Goal: Information Seeking & Learning: Check status

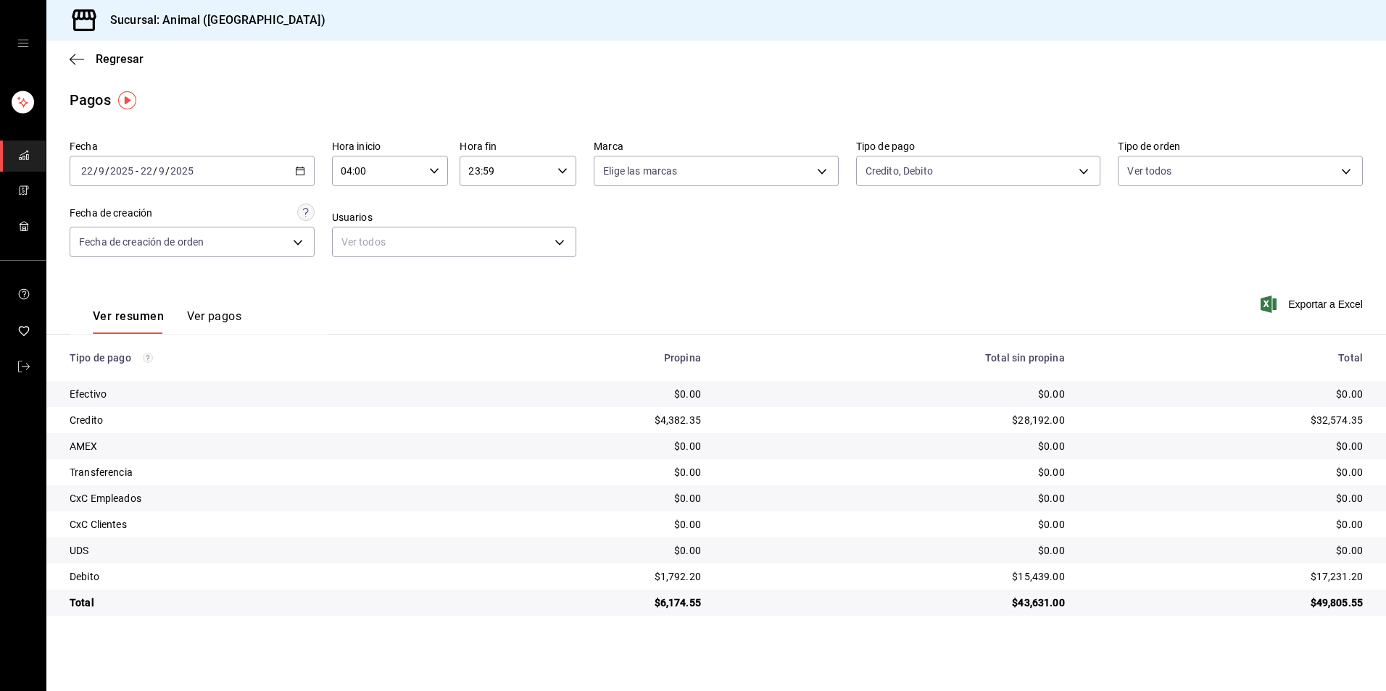
click at [1033, 150] on div "Credito, Debito c7b29183-a811-4137-9cfa-21a61cd2bc4a,235ce608-f464-428a-9a71-31…" at bounding box center [978, 168] width 245 height 36
click at [1027, 184] on body "Sucursal: Animal (Tijuana) Regresar Pagos Fecha [DATE] [DATE] - [DATE] [DATE] H…" at bounding box center [693, 345] width 1386 height 691
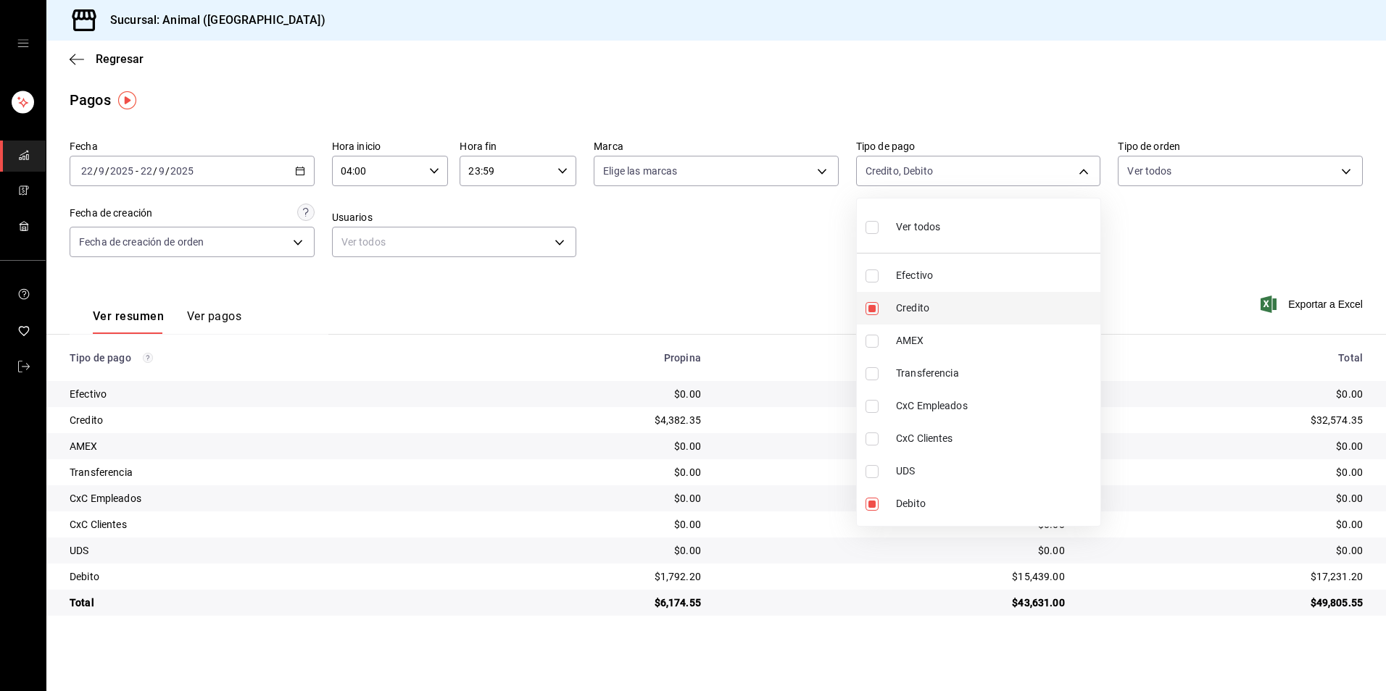
click at [983, 312] on span "Credito" at bounding box center [995, 308] width 199 height 15
type input "c7b29183-a811-4137-9cfa-21a61cd2bc4a"
checkbox input "false"
click at [983, 312] on span "Credito" at bounding box center [995, 308] width 199 height 15
type input "c7b29183-a811-4137-9cfa-21a61cd2bc4a,235ce608-f464-428a-9a71-314f665367d1"
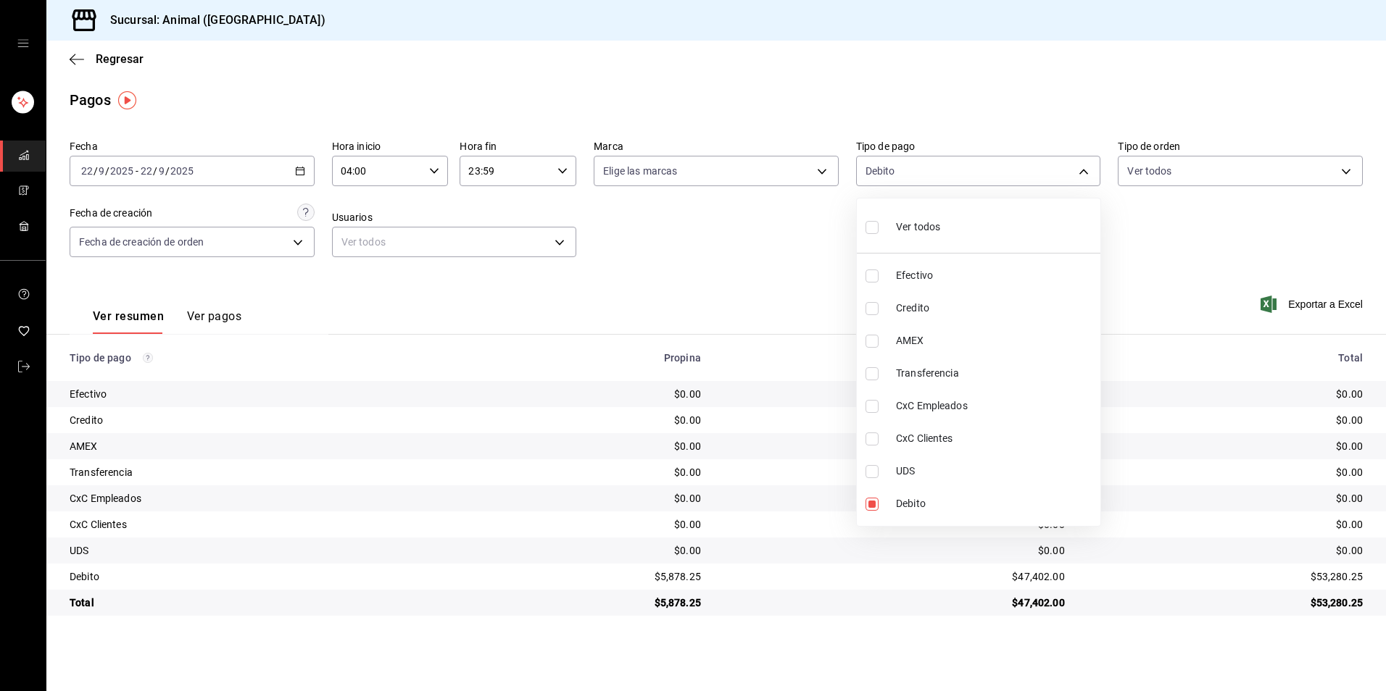
checkbox input "true"
click at [1201, 593] on div at bounding box center [693, 345] width 1386 height 691
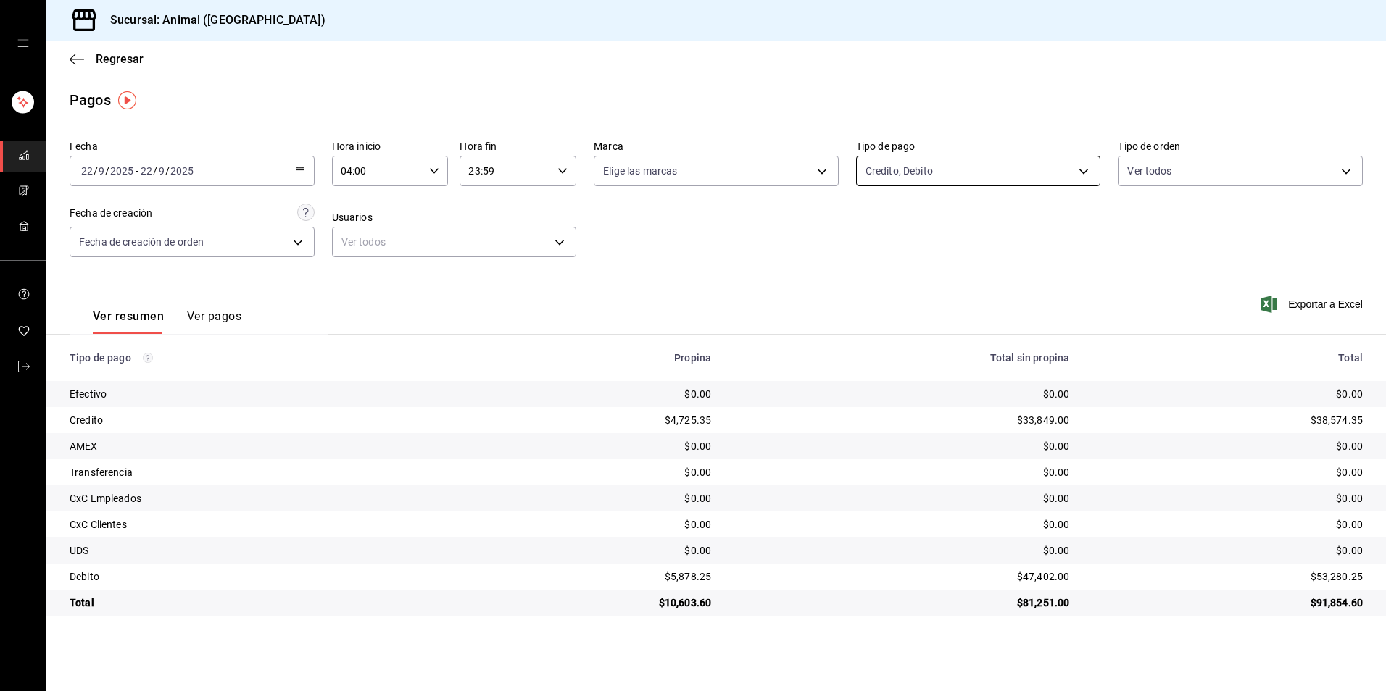
click at [917, 171] on body "Sucursal: Animal (Tijuana) Regresar Pagos Fecha [DATE] [DATE] - [DATE] [DATE] H…" at bounding box center [693, 345] width 1386 height 691
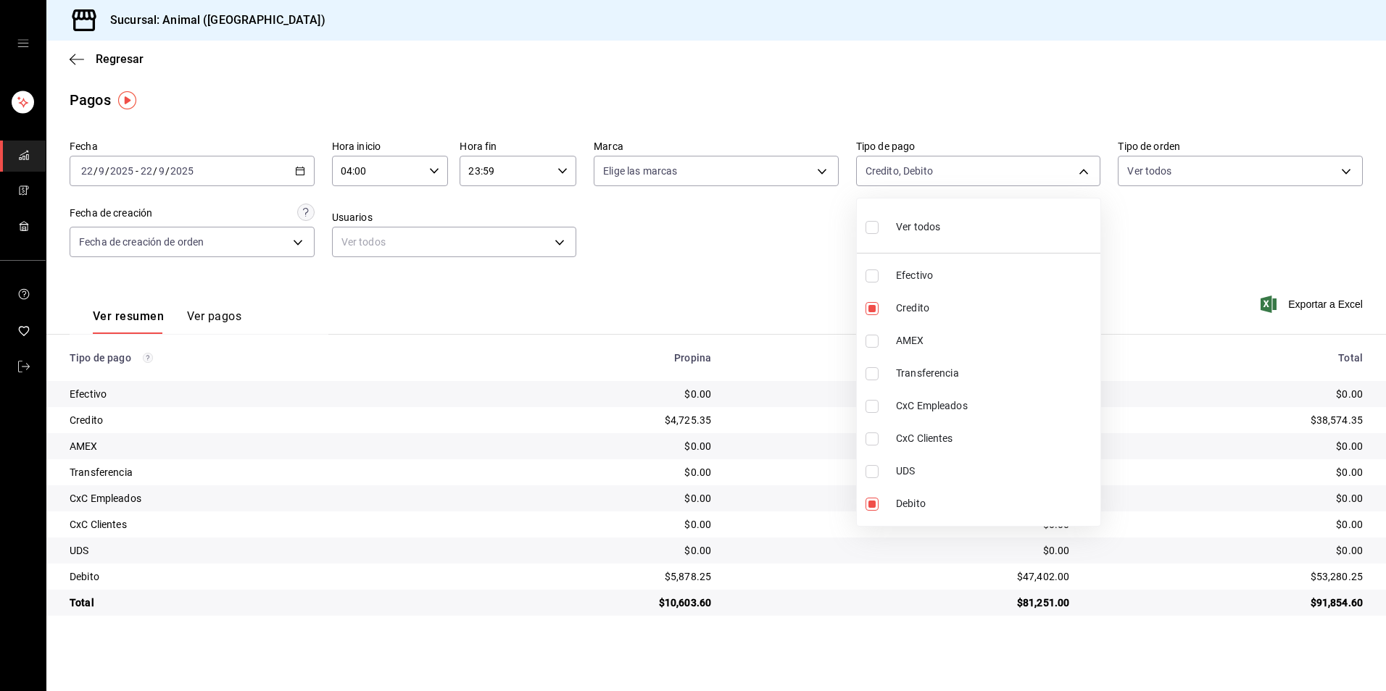
click at [899, 218] on div "Ver todos" at bounding box center [902, 225] width 75 height 31
type input "b84c62b8-b02c-4970-ab2e-e166616419f2,235ce608-f464-428a-9a71-314f665367d1,53567…"
checkbox input "true"
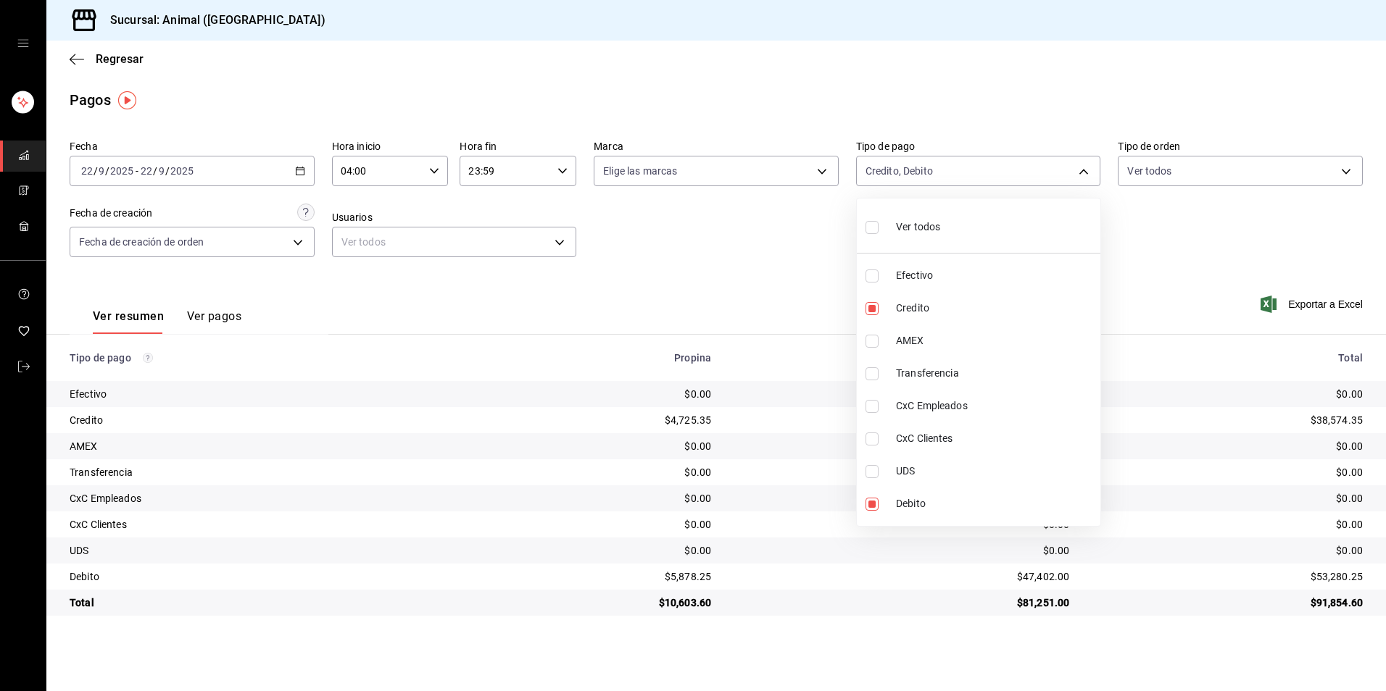
checkbox input "true"
drag, startPoint x: 793, startPoint y: 290, endPoint x: 793, endPoint y: 245, distance: 44.9
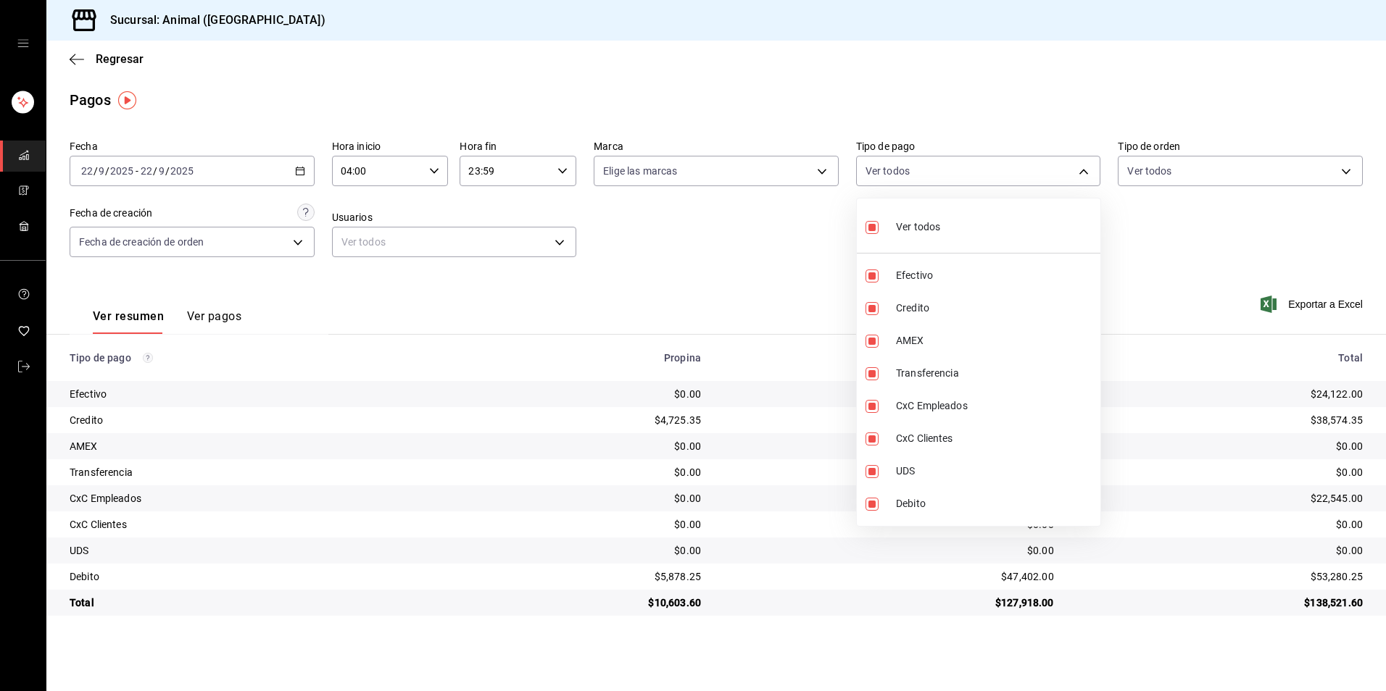
click at [793, 289] on div at bounding box center [693, 345] width 1386 height 691
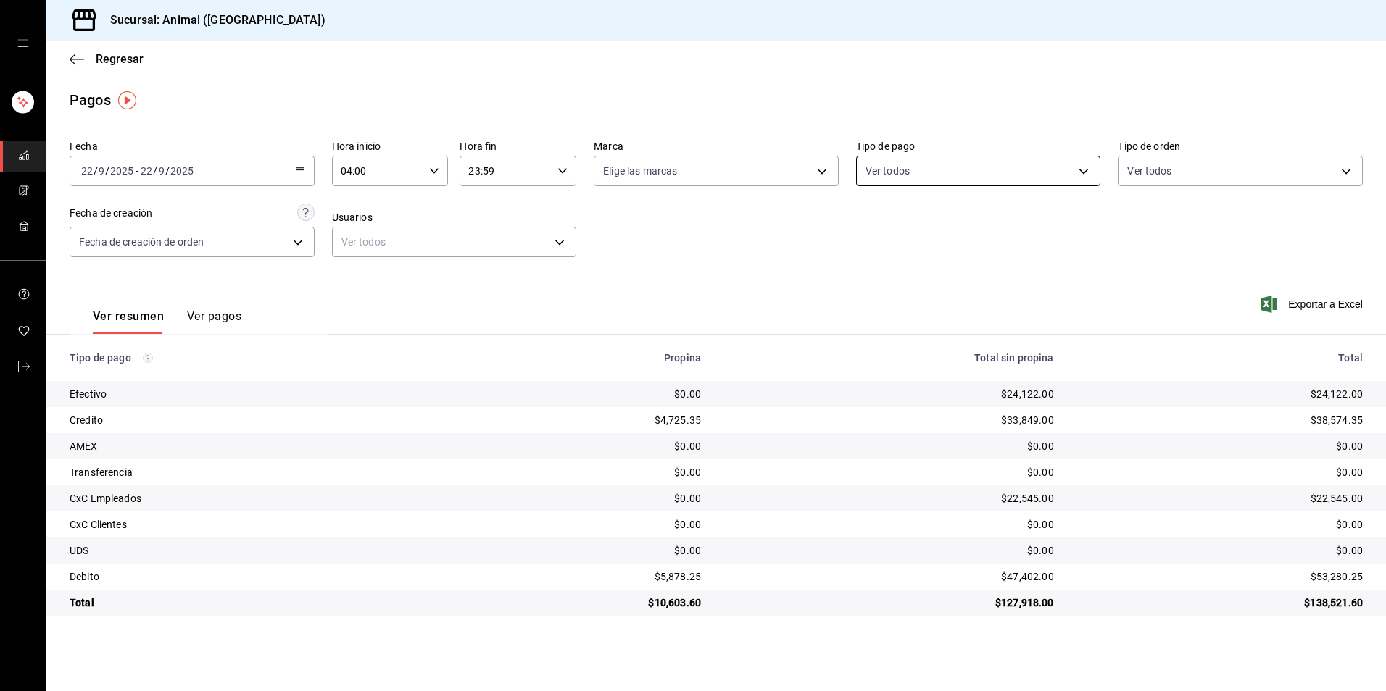
click at [925, 178] on body "Sucursal: Animal (Tijuana) Regresar Pagos Fecha [DATE] [DATE] - [DATE] [DATE] H…" at bounding box center [693, 345] width 1386 height 691
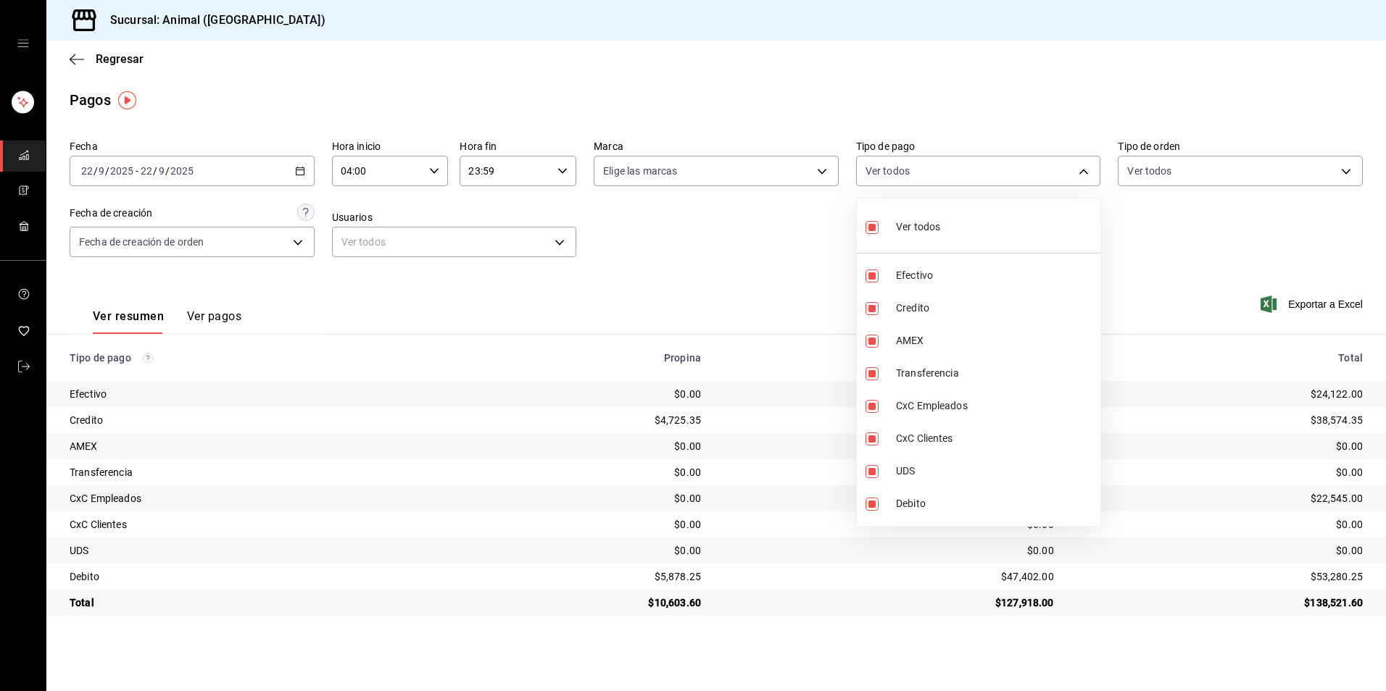
click at [899, 225] on span "Ver todos" at bounding box center [918, 227] width 44 height 15
checkbox input "false"
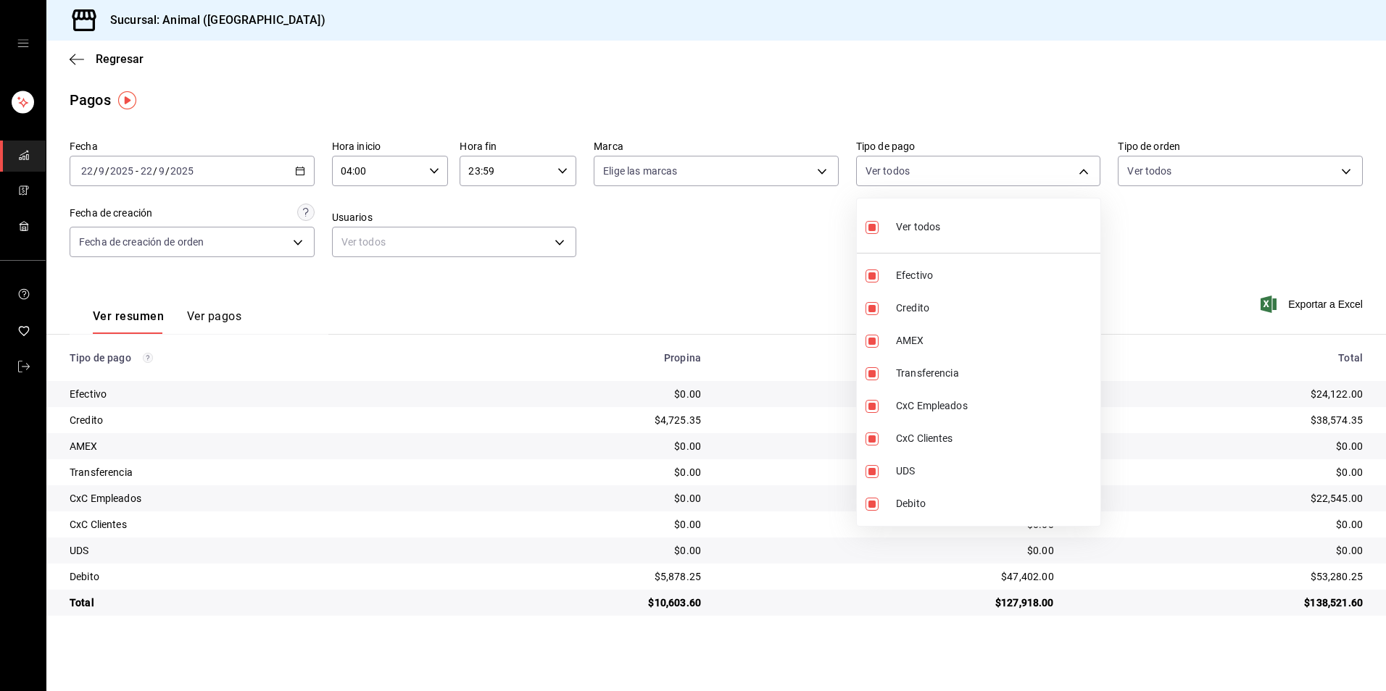
checkbox input "false"
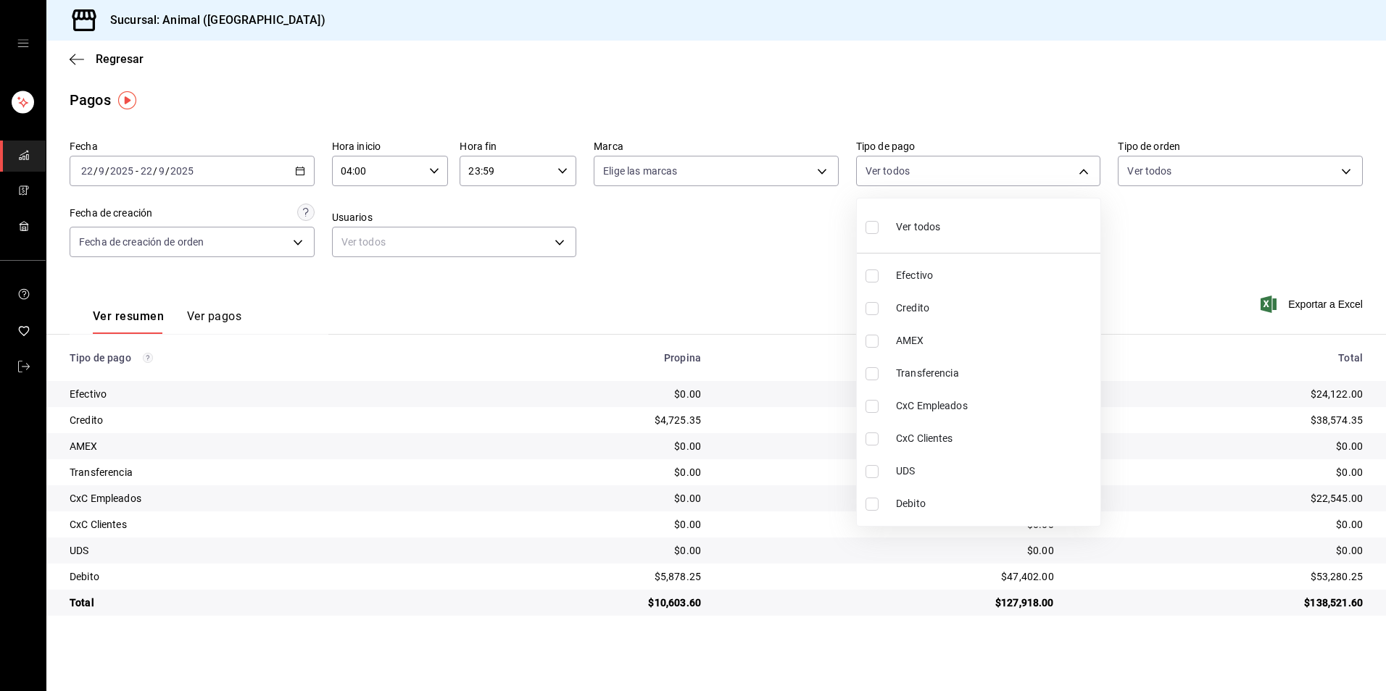
click at [921, 315] on span "Credito" at bounding box center [995, 308] width 199 height 15
type input "235ce608-f464-428a-9a71-314f665367d1"
checkbox input "true"
click at [914, 505] on span "Debito" at bounding box center [995, 503] width 199 height 15
type input "235ce608-f464-428a-9a71-314f665367d1,c7b29183-a811-4137-9cfa-21a61cd2bc4a"
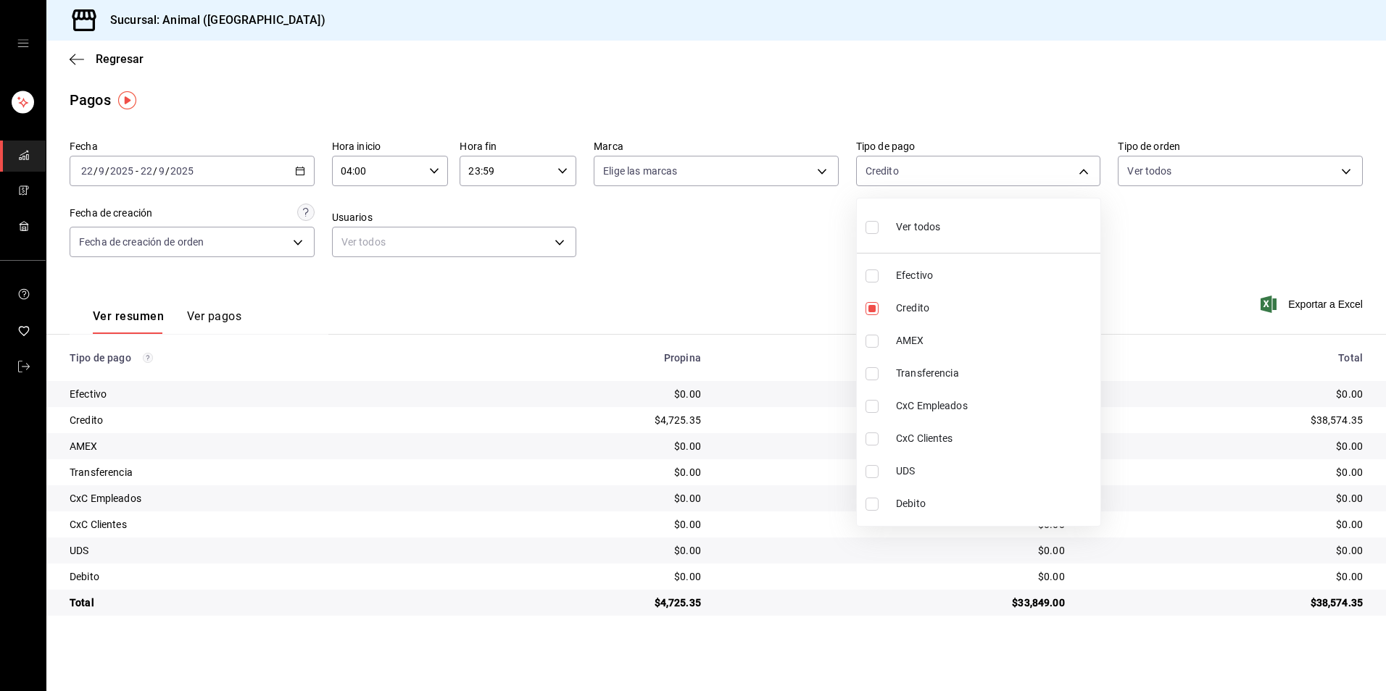
checkbox input "true"
click at [645, 232] on div at bounding box center [693, 345] width 1386 height 691
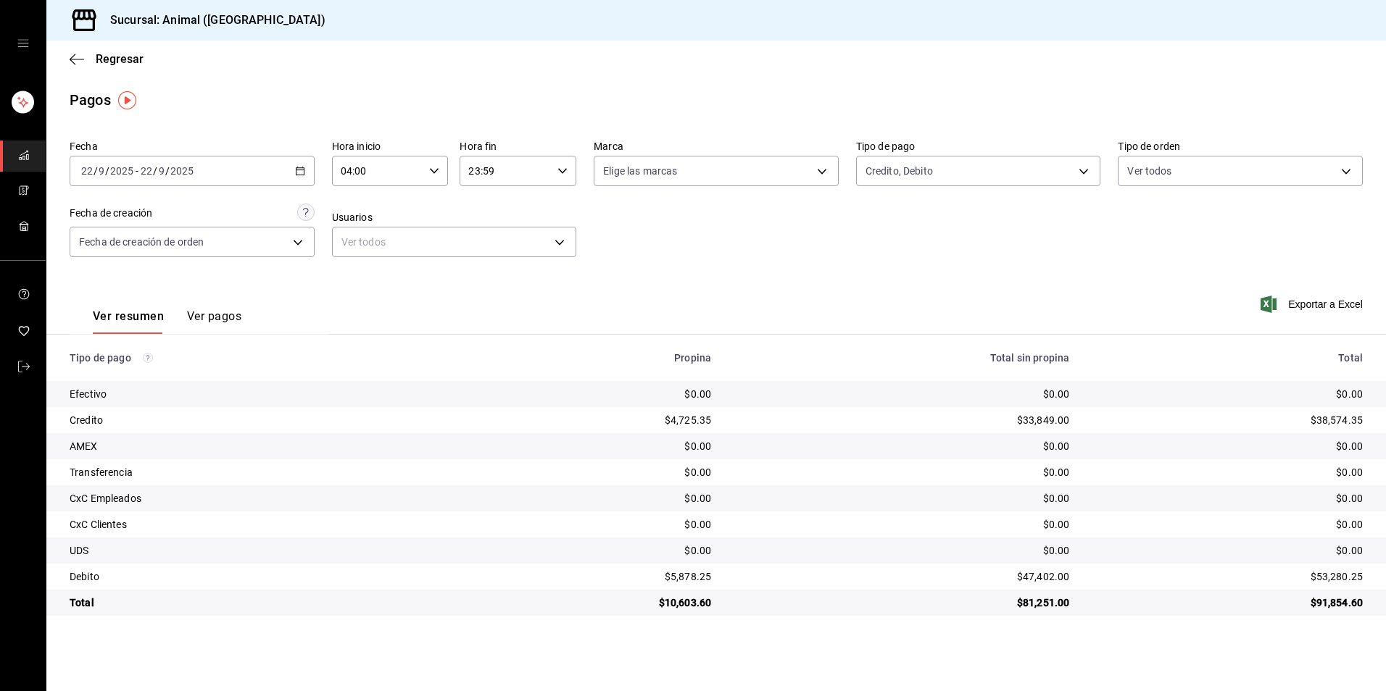
click at [1206, 540] on td "$0.00" at bounding box center [1233, 551] width 305 height 26
click at [619, 93] on div "Pagos" at bounding box center [715, 100] width 1339 height 22
click at [927, 168] on body "Sucursal: Animal (Tijuana) Regresar Pagos Fecha [DATE] [DATE] - [DATE] [DATE] H…" at bounding box center [693, 345] width 1386 height 691
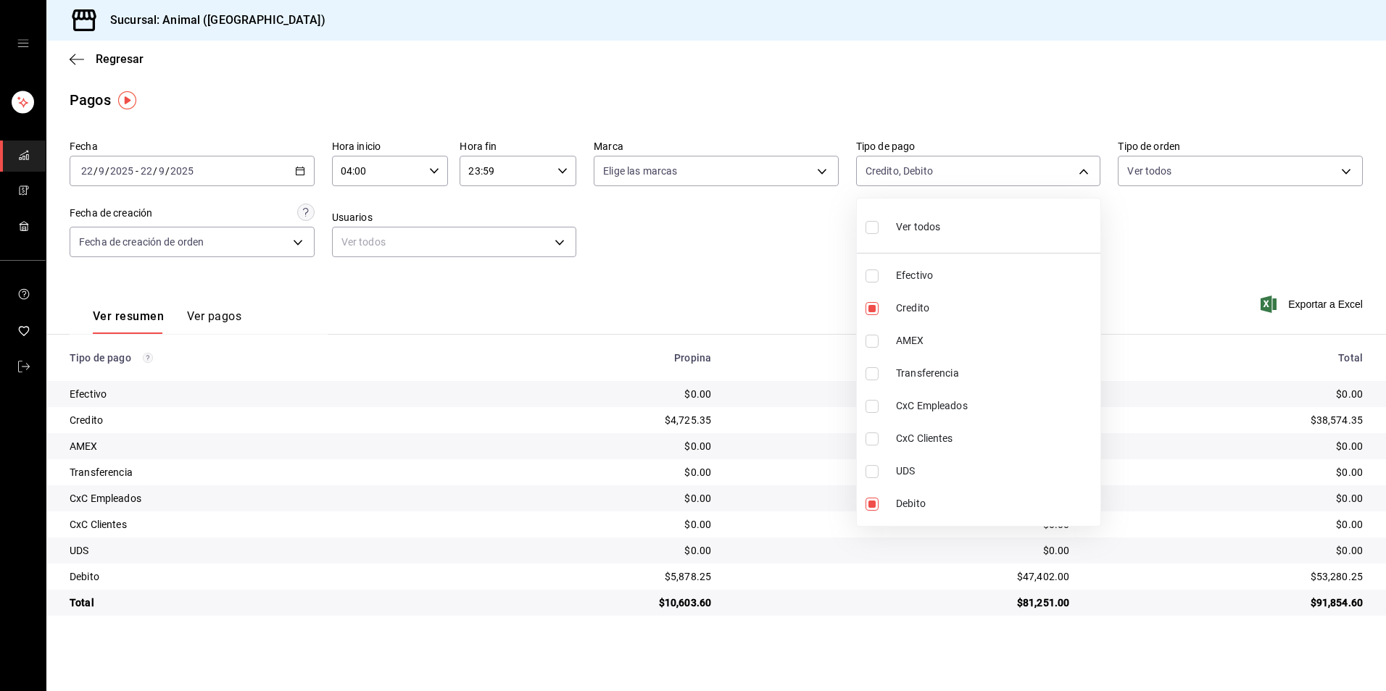
click at [942, 227] on li "Ver todos" at bounding box center [979, 225] width 244 height 43
type input "b84c62b8-b02c-4970-ab2e-e166616419f2,235ce608-f464-428a-9a71-314f665367d1,53567…"
checkbox input "true"
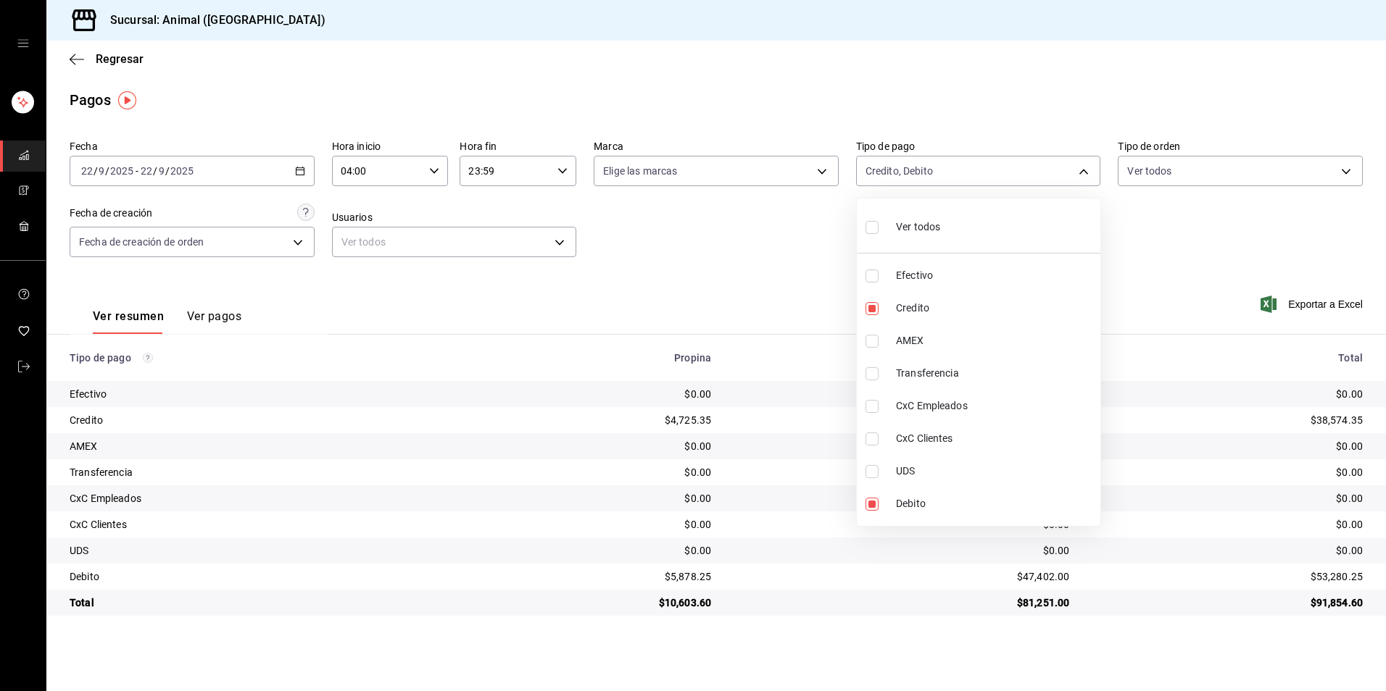
checkbox input "true"
click at [788, 244] on div at bounding box center [693, 345] width 1386 height 691
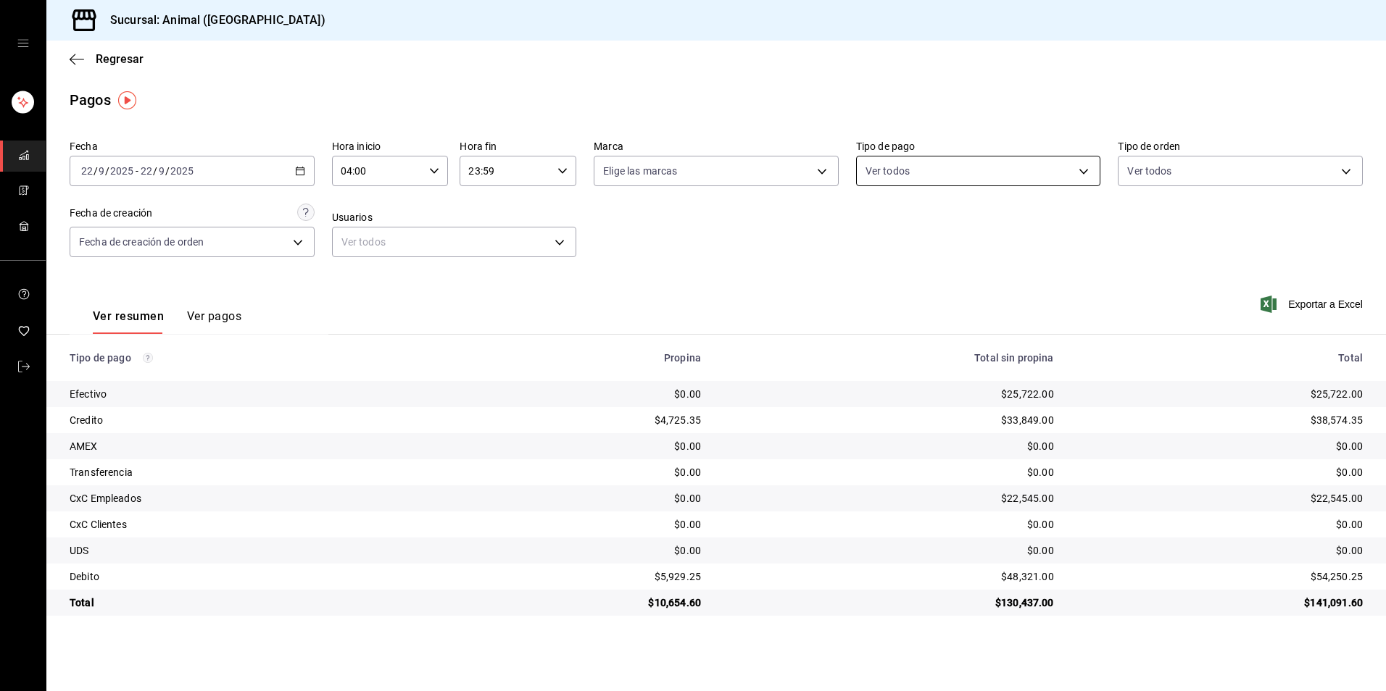
click at [965, 183] on body "Sucursal: Animal (Tijuana) Regresar Pagos Fecha [DATE] [DATE] - [DATE] [DATE] H…" at bounding box center [693, 345] width 1386 height 691
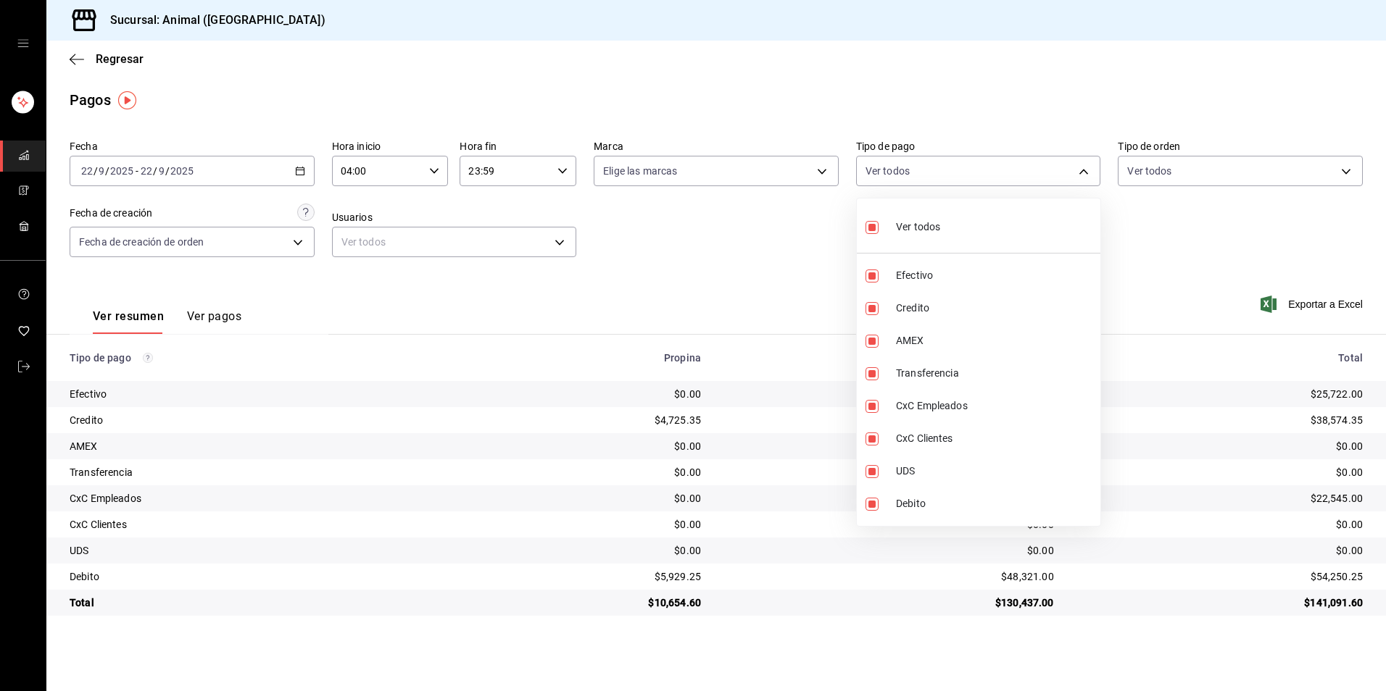
click at [945, 230] on li "Ver todos" at bounding box center [979, 225] width 244 height 43
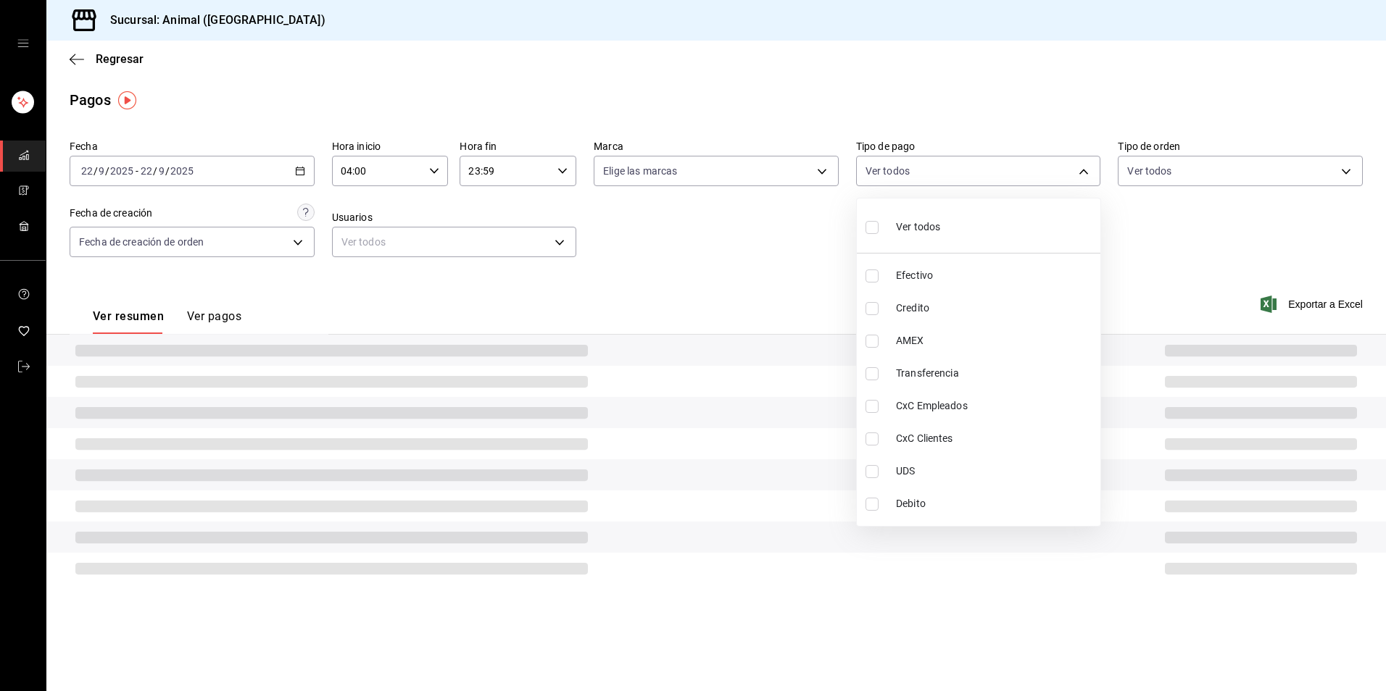
checkbox input "false"
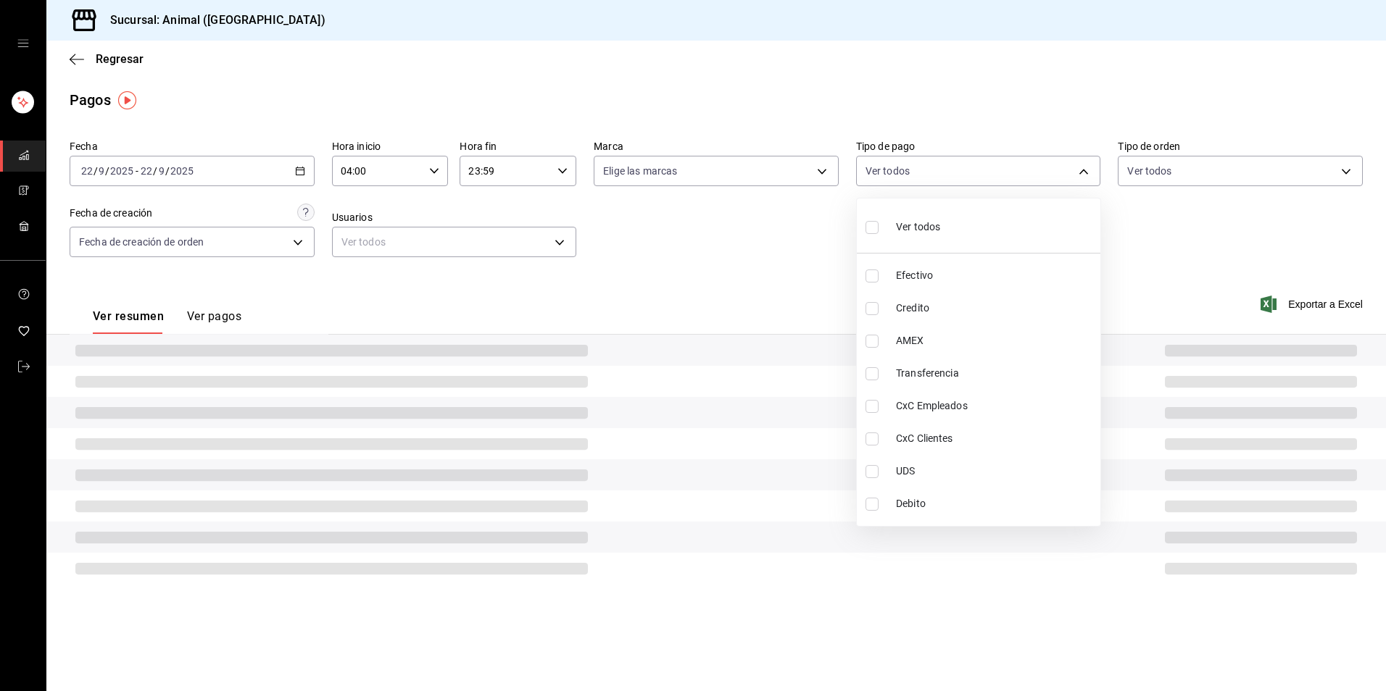
checkbox input "false"
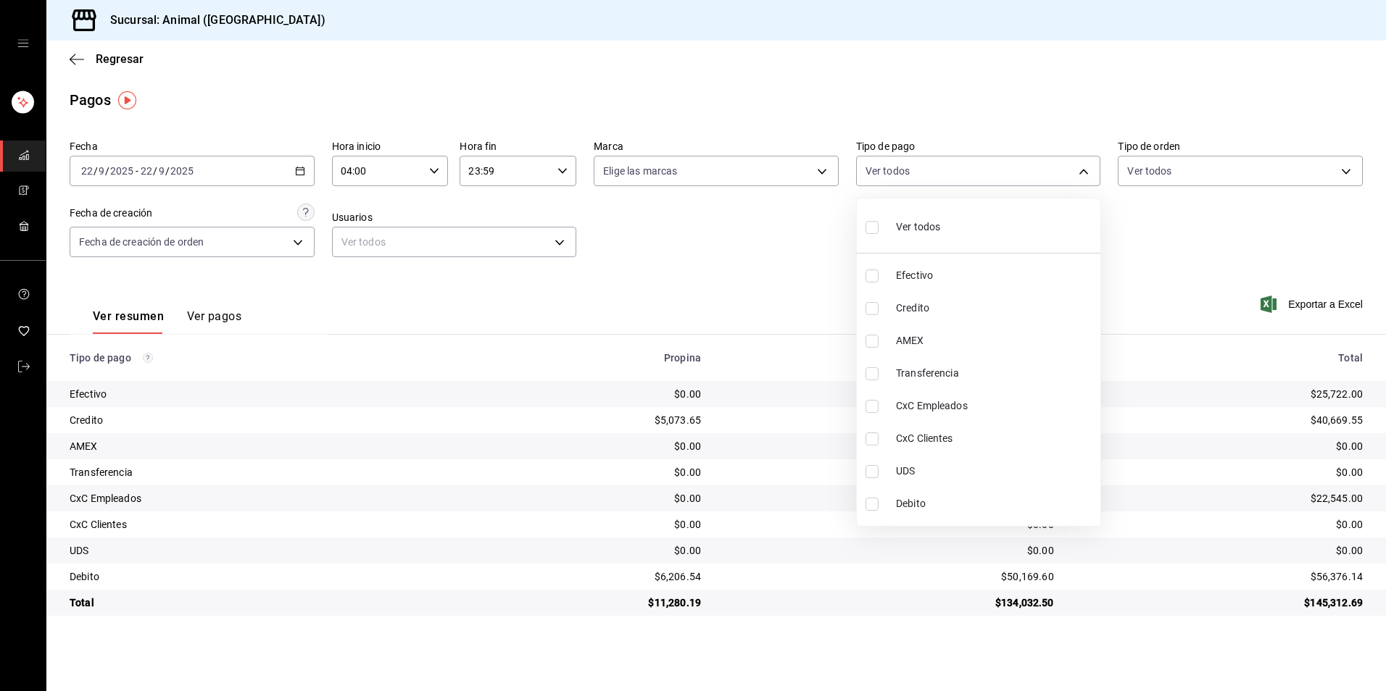
click at [945, 230] on li "Ver todos" at bounding box center [979, 225] width 244 height 43
type input "b84c62b8-b02c-4970-ab2e-e166616419f2,235ce608-f464-428a-9a71-314f665367d1,53567…"
checkbox input "true"
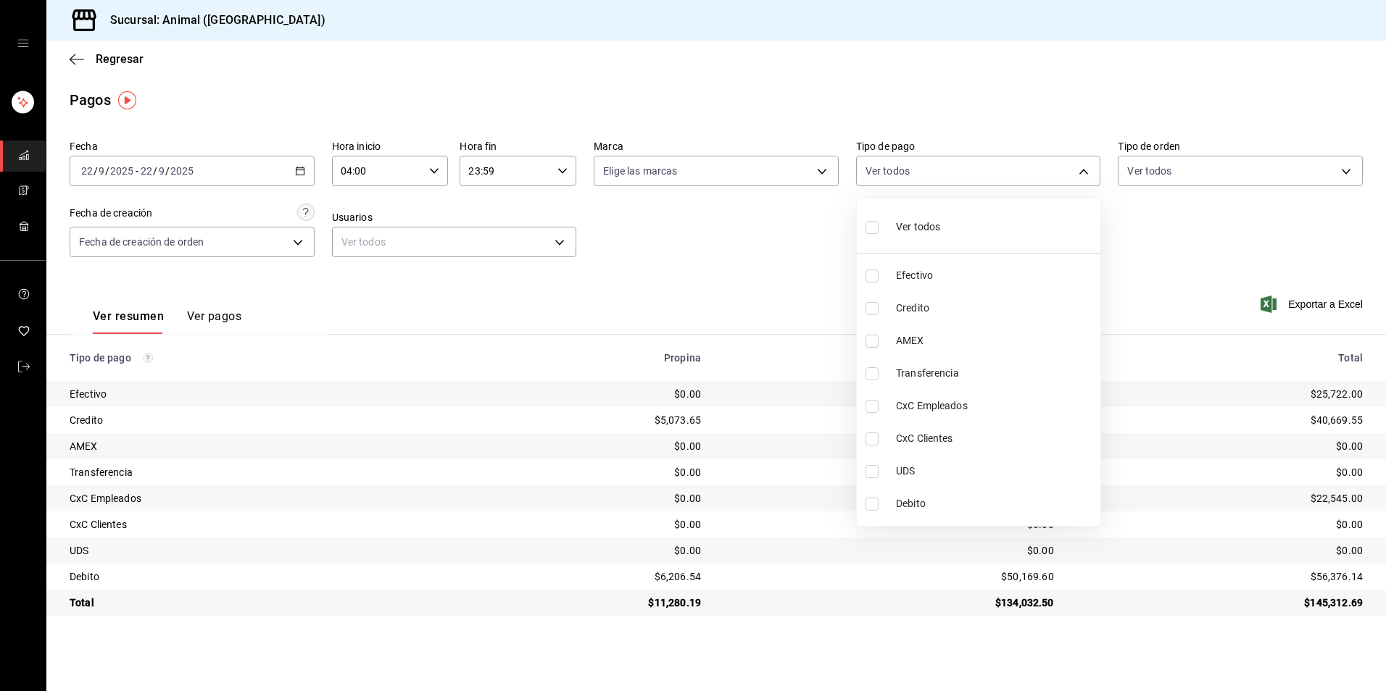
checkbox input "true"
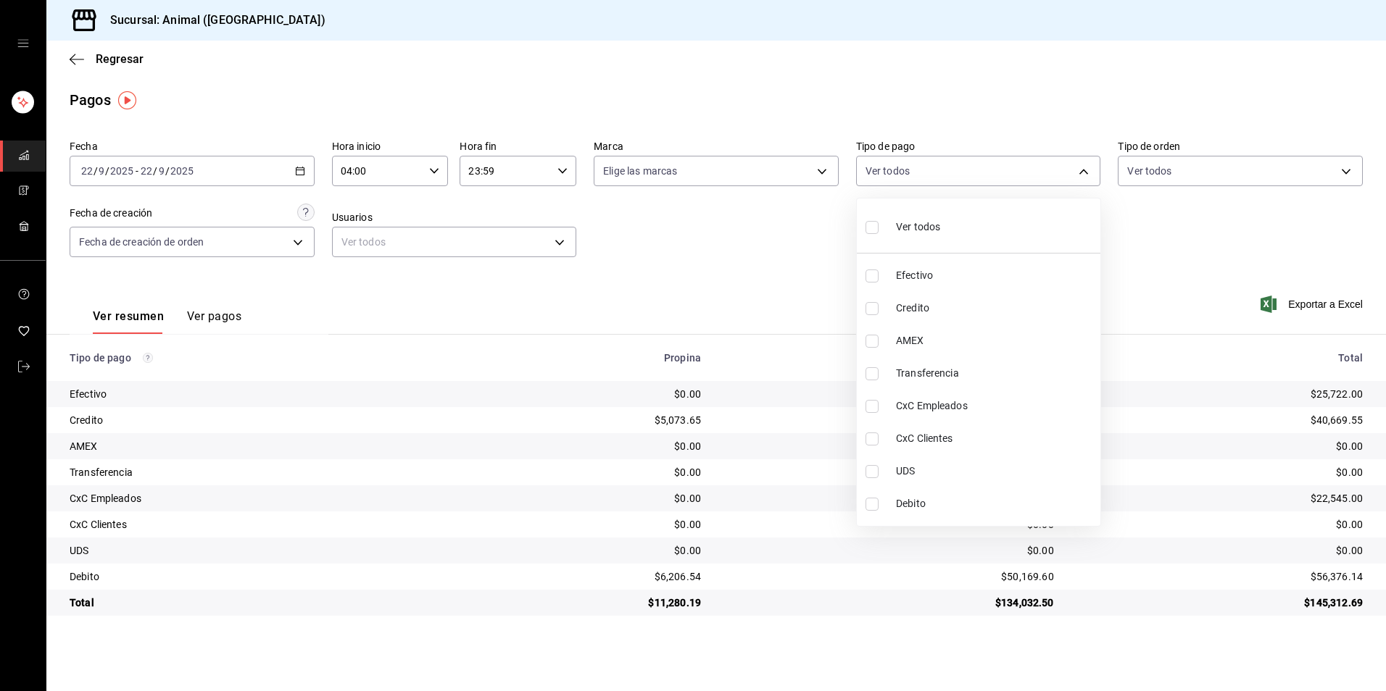
checkbox input "true"
click at [639, 244] on div at bounding box center [693, 345] width 1386 height 691
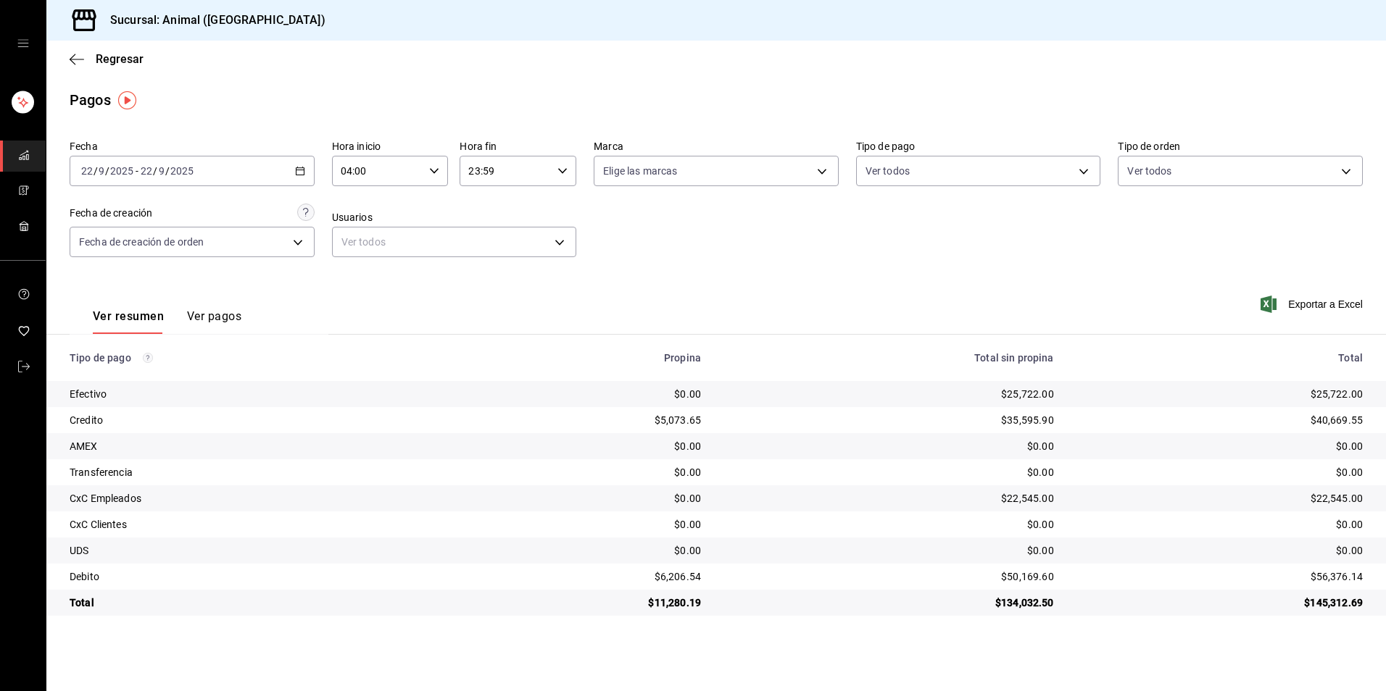
click at [312, 164] on div "[DATE] [DATE] - [DATE] [DATE]" at bounding box center [192, 171] width 245 height 30
click at [127, 383] on span "Rango de fechas" at bounding box center [138, 377] width 112 height 15
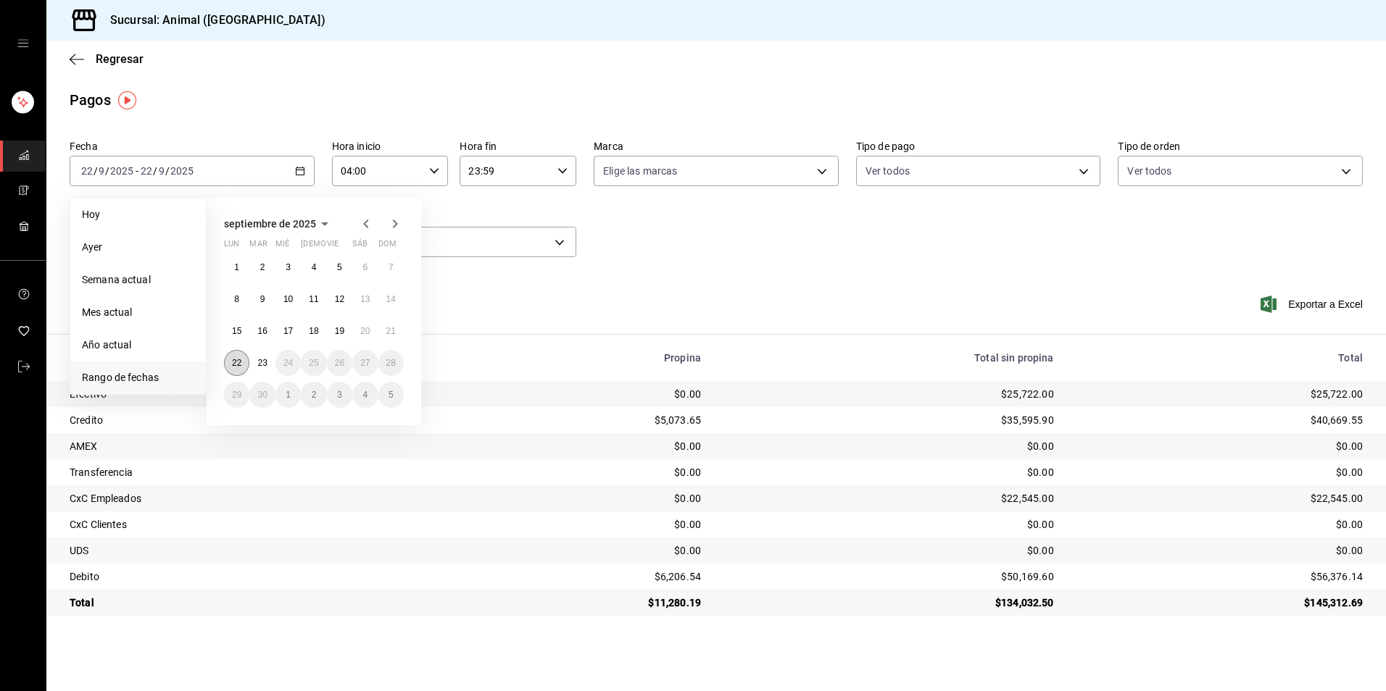
click at [241, 362] on abbr "22" at bounding box center [236, 363] width 9 height 10
click at [259, 362] on abbr "23" at bounding box center [261, 363] width 9 height 10
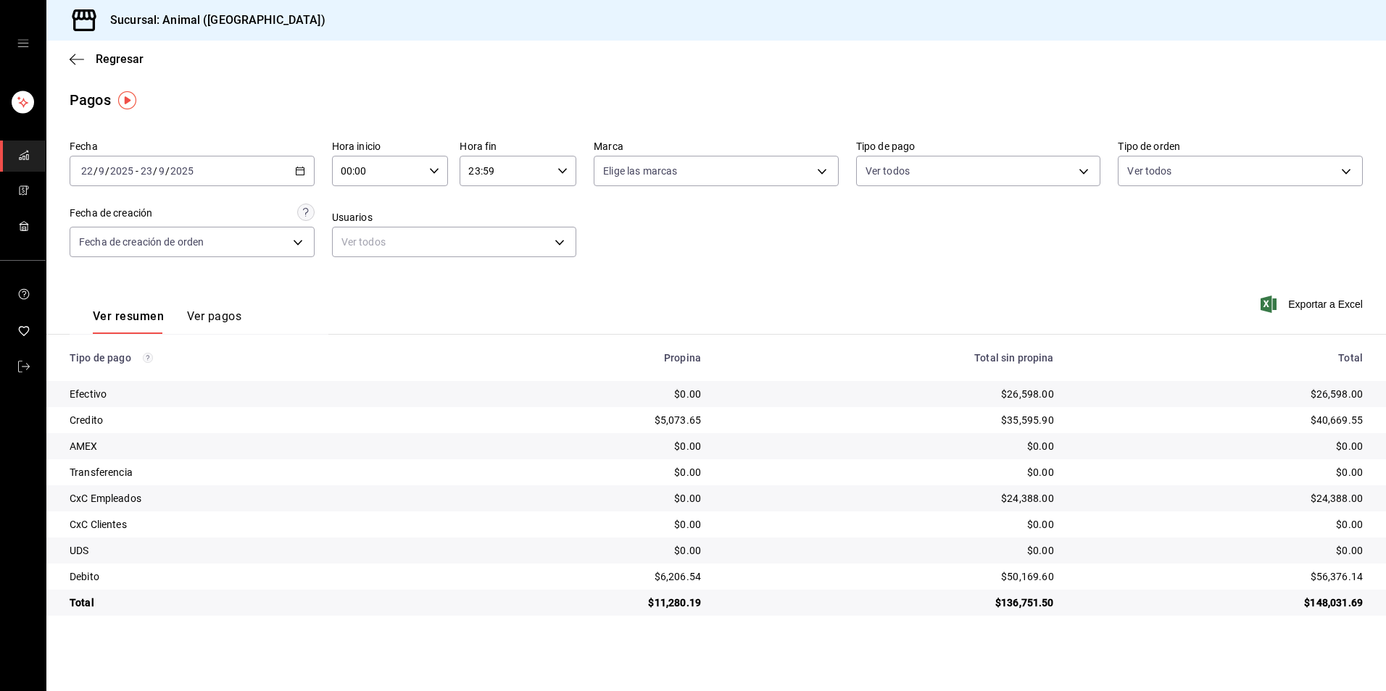
click at [404, 170] on input "00:00" at bounding box center [378, 171] width 92 height 29
click at [367, 271] on span "04" at bounding box center [361, 275] width 36 height 12
type input "04:00"
click at [499, 180] on div at bounding box center [693, 345] width 1386 height 691
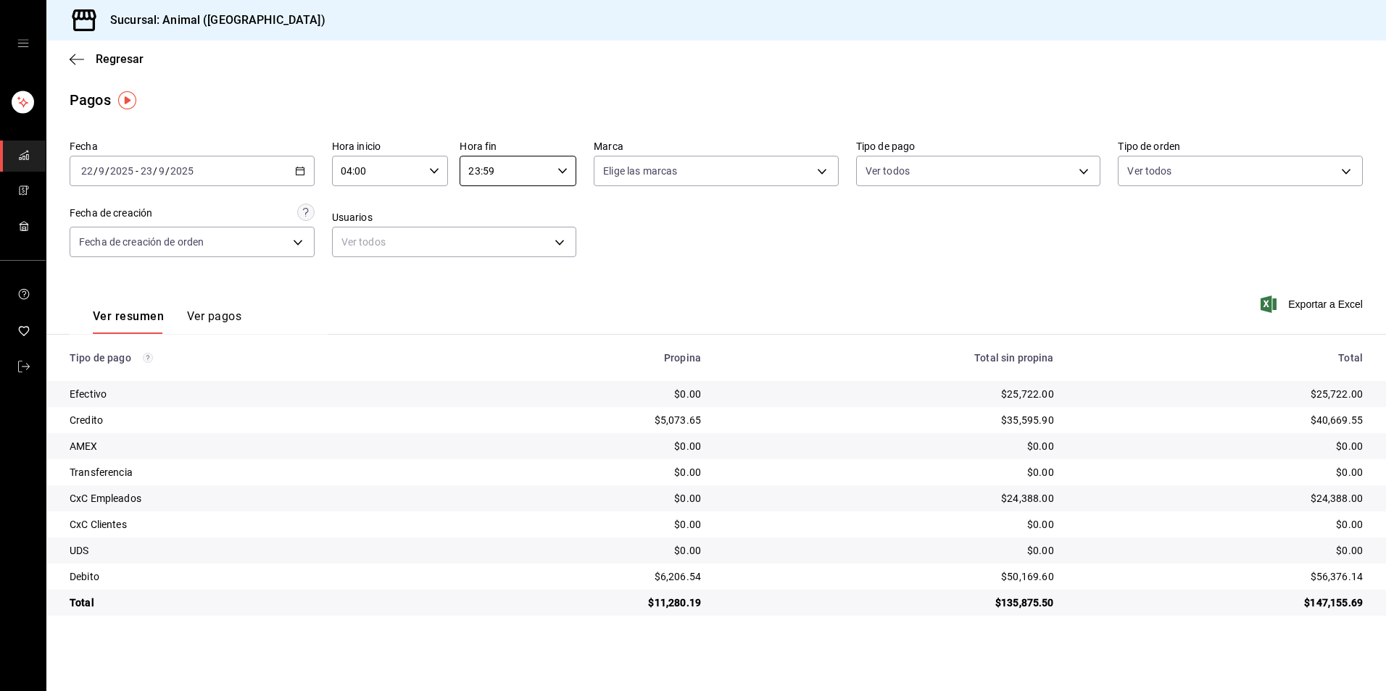
click at [535, 167] on input "23:59" at bounding box center [505, 171] width 92 height 29
click at [492, 279] on span "04" at bounding box center [489, 281] width 36 height 12
click at [728, 237] on div at bounding box center [693, 345] width 1386 height 691
click at [1038, 175] on body "Sucursal: Animal (Tijuana) Regresar Pagos Fecha [DATE] [DATE] - [DATE] [DATE] H…" at bounding box center [693, 345] width 1386 height 691
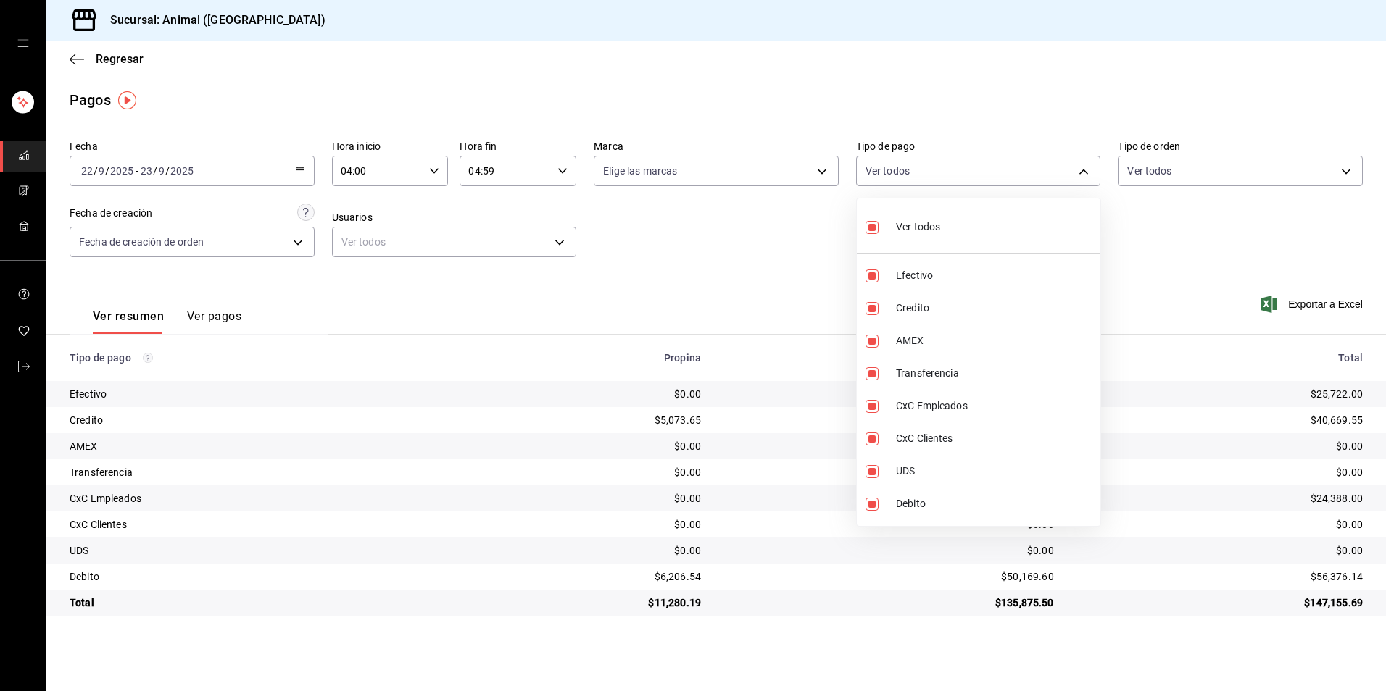
click at [1177, 236] on div at bounding box center [693, 345] width 1386 height 691
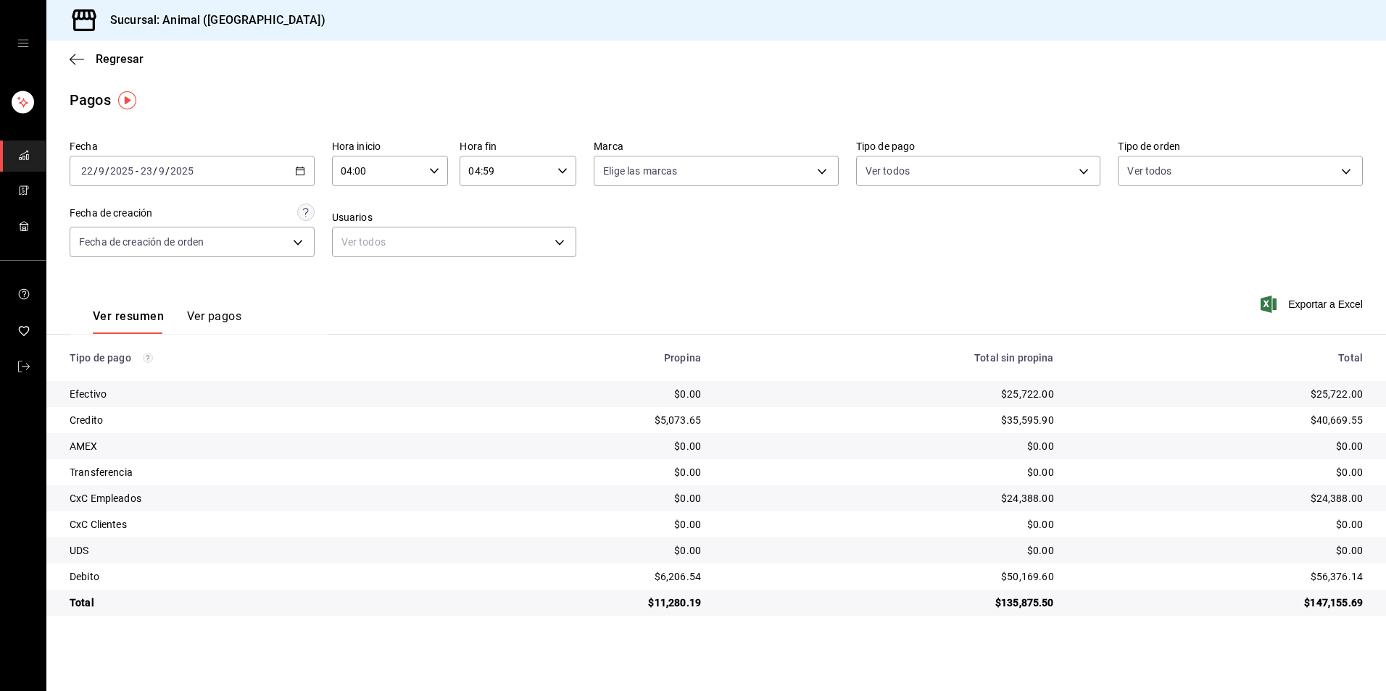
click at [491, 164] on input "04:59" at bounding box center [505, 171] width 92 height 29
click at [548, 211] on span "00" at bounding box center [548, 208] width 36 height 12
type input "04:00"
click at [870, 235] on div at bounding box center [693, 345] width 1386 height 691
